Goal: Find specific page/section

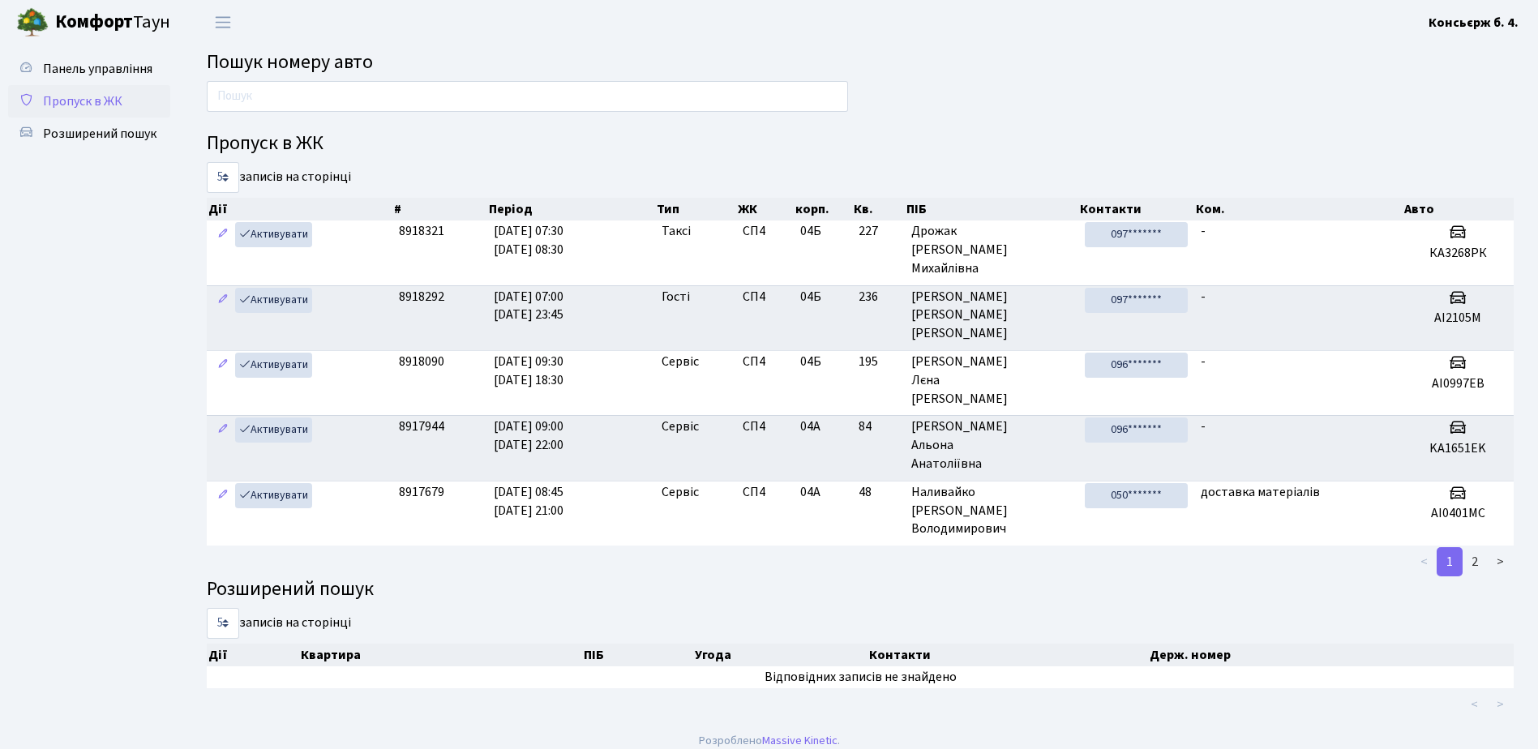
click at [97, 102] on span "Пропуск в ЖК" at bounding box center [82, 101] width 79 height 18
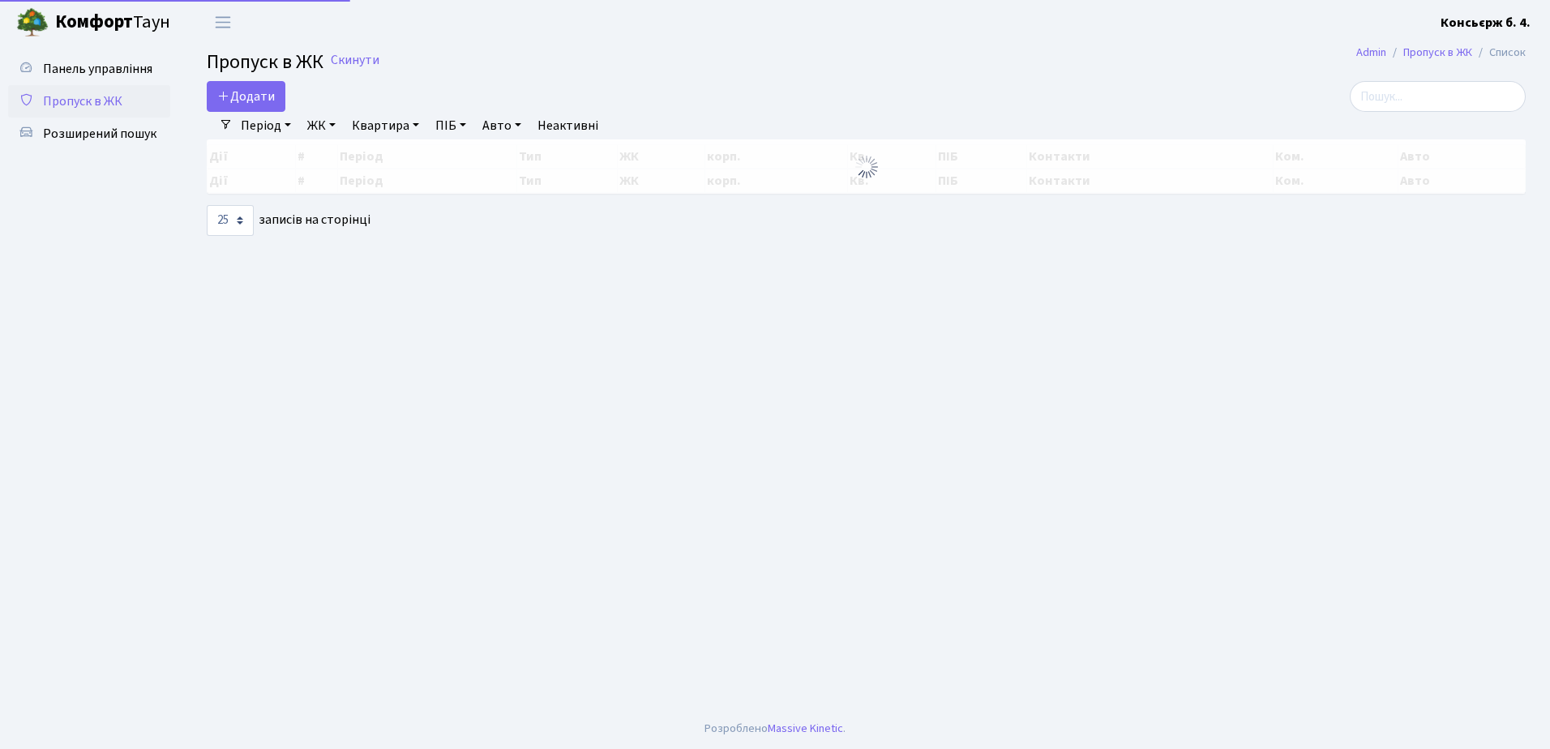
select select "25"
